Goal: Task Accomplishment & Management: Complete application form

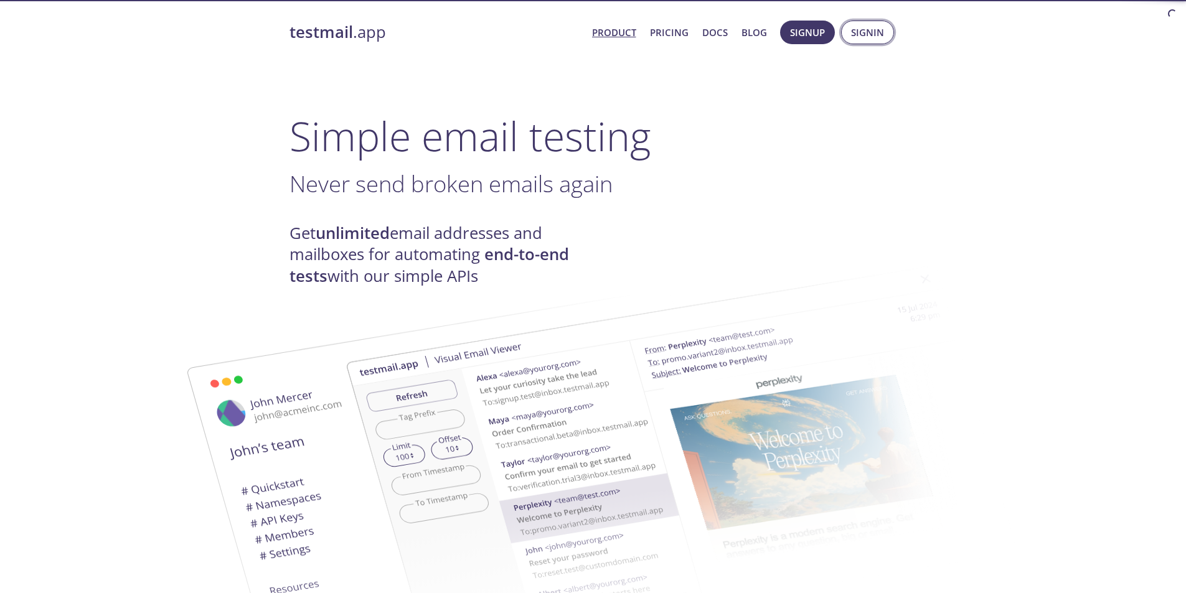
click at [849, 31] on button "Signin" at bounding box center [867, 33] width 53 height 24
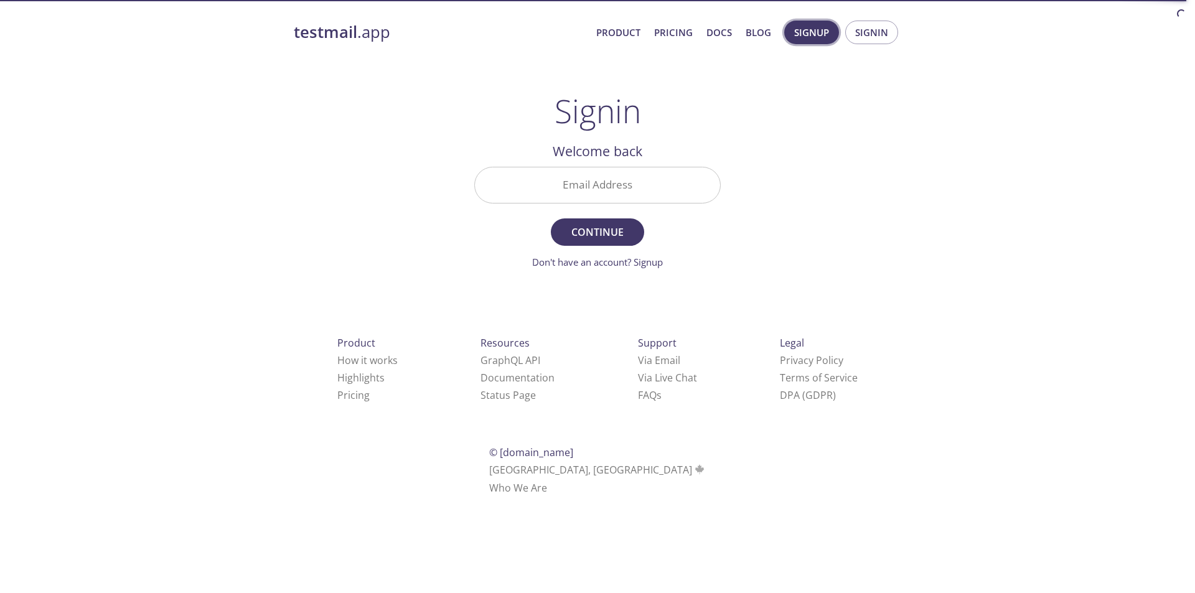
click at [804, 28] on span "Signup" at bounding box center [811, 32] width 35 height 16
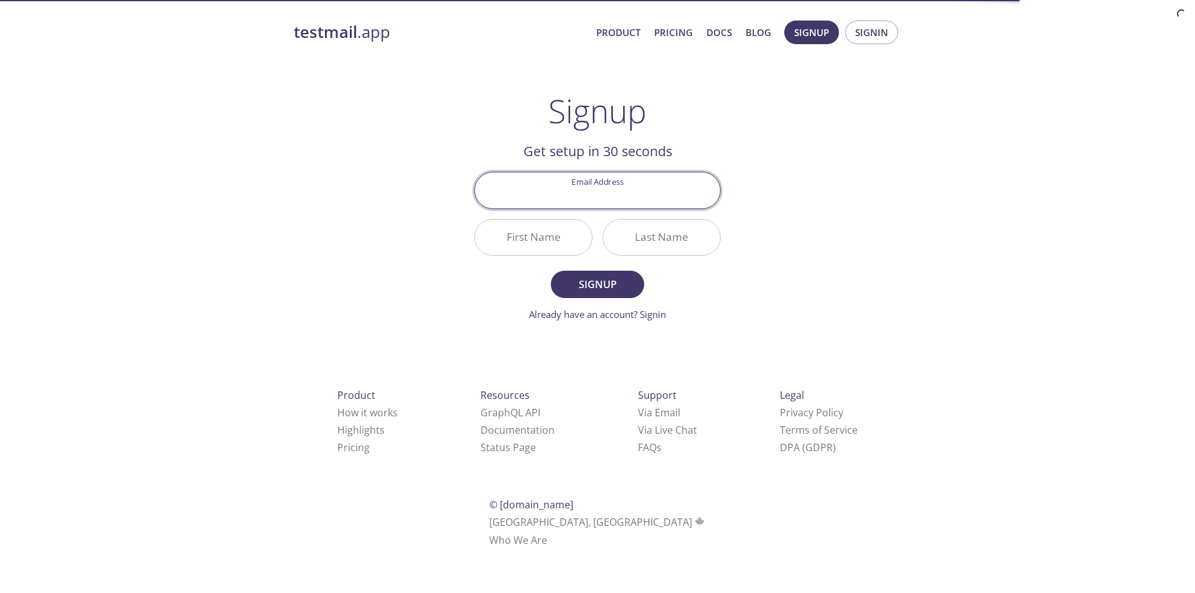
click at [674, 199] on input "Email Address" at bounding box center [597, 189] width 245 height 35
type input "[EMAIL_ADDRESS][DOMAIN_NAME]"
click at [551, 271] on button "Signup" at bounding box center [597, 284] width 93 height 27
drag, startPoint x: 665, startPoint y: 200, endPoint x: 524, endPoint y: 197, distance: 140.8
click at [524, 197] on input "[EMAIL_ADDRESS][DOMAIN_NAME]" at bounding box center [597, 189] width 245 height 35
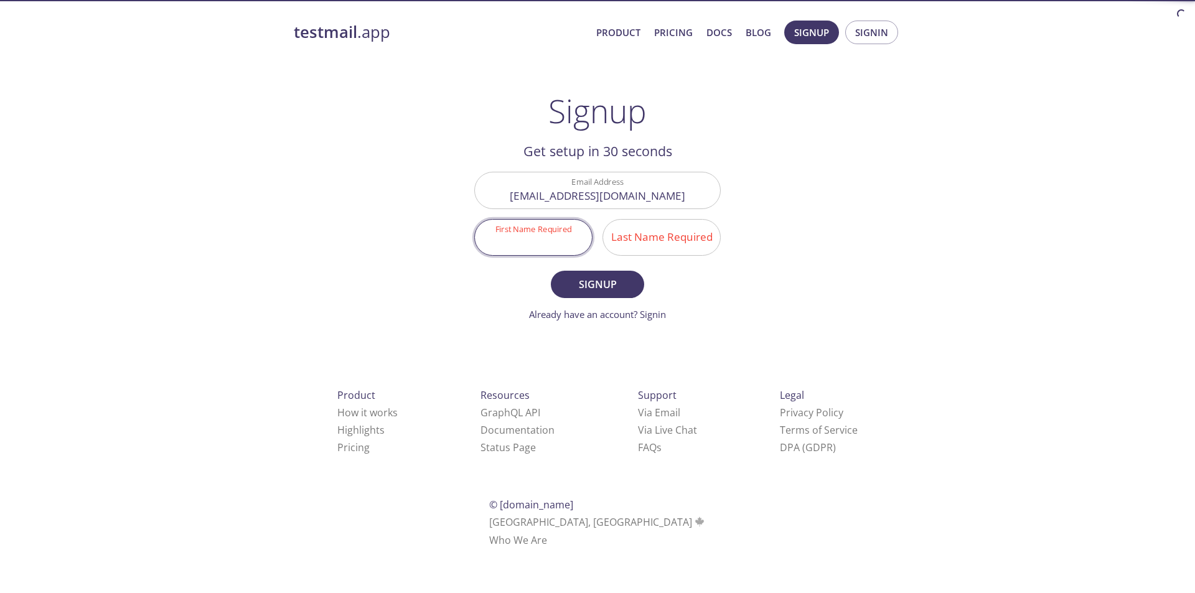
click at [530, 237] on input "First Name Required" at bounding box center [533, 237] width 117 height 35
type input "A"
type input "Elly"
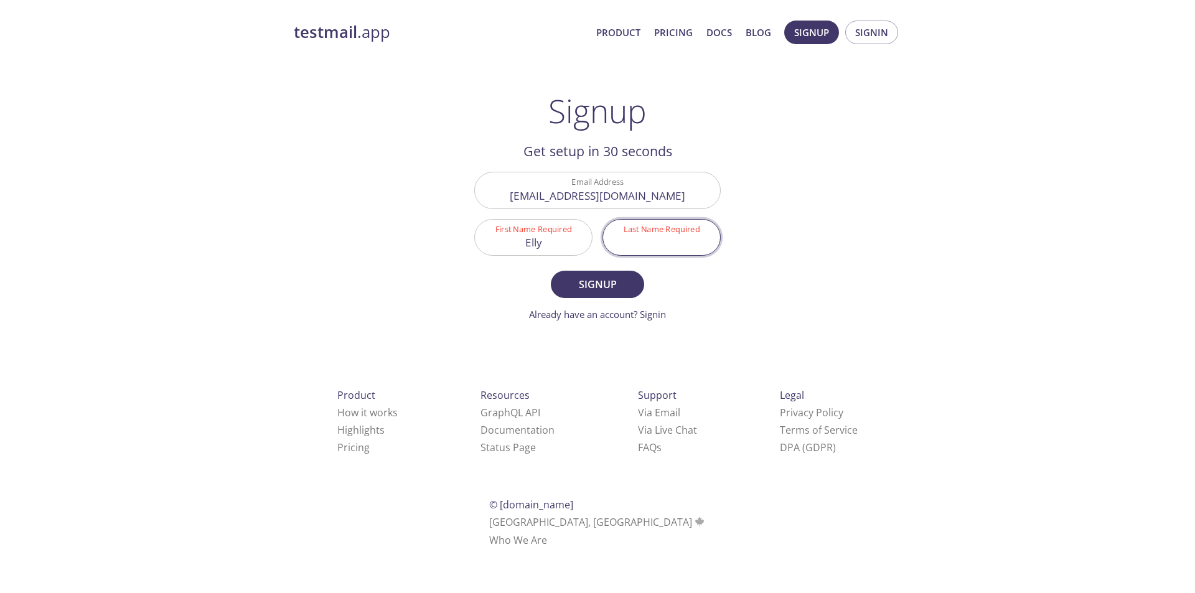
click at [639, 245] on input "Last Name Required" at bounding box center [661, 237] width 117 height 35
type input "raj"
click at [613, 285] on span "Signup" at bounding box center [598, 284] width 66 height 17
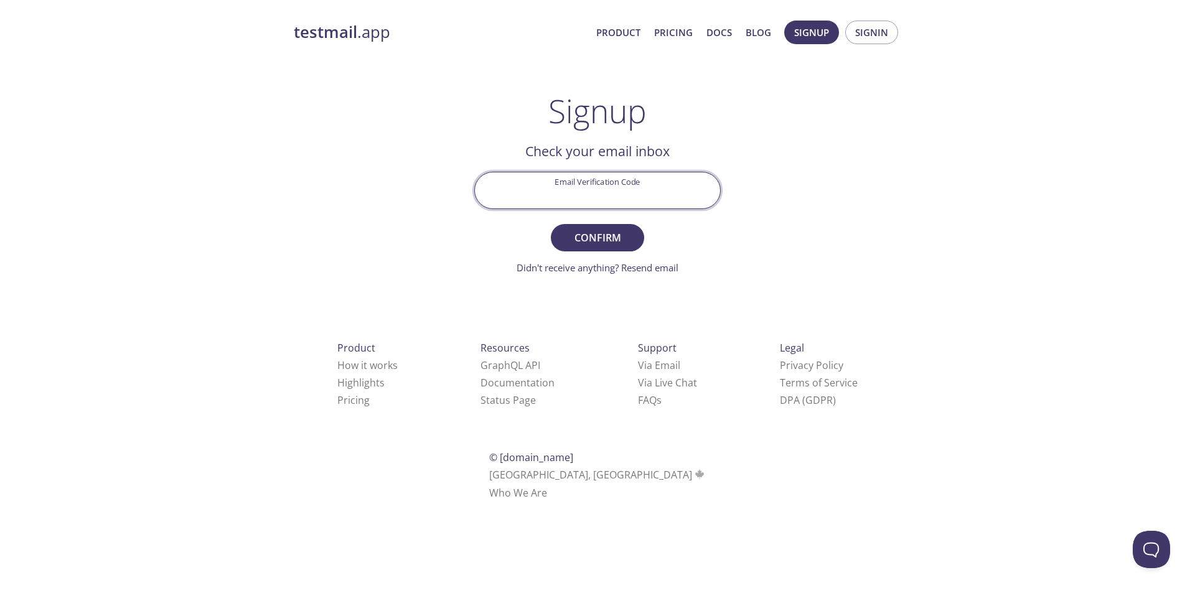
click at [595, 189] on input "Email Verification Code" at bounding box center [597, 189] width 245 height 35
type input "E"
type input "e"
